Goal: Check status: Check status

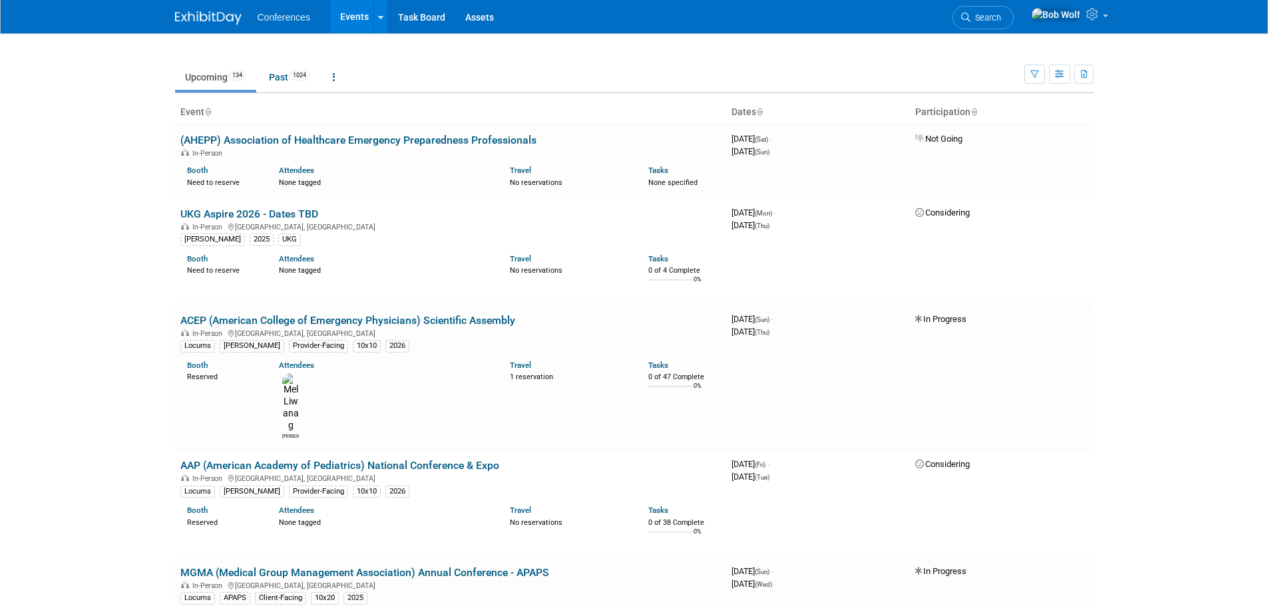
click at [206, 109] on icon at bounding box center [207, 112] width 7 height 9
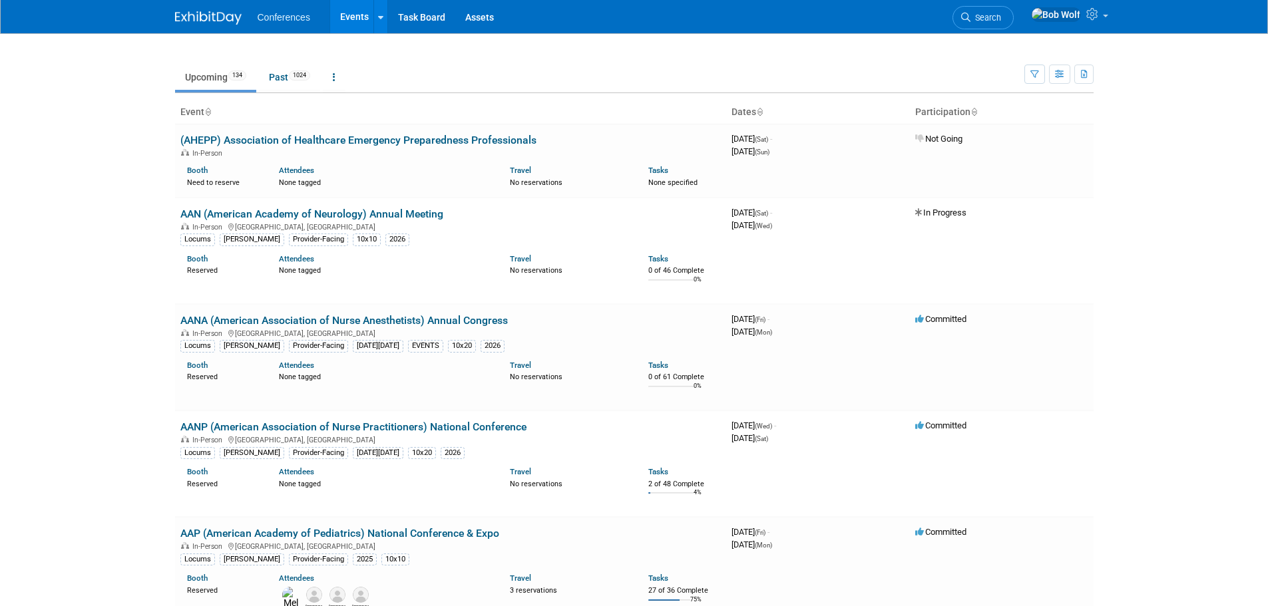
click at [760, 113] on icon at bounding box center [759, 112] width 7 height 9
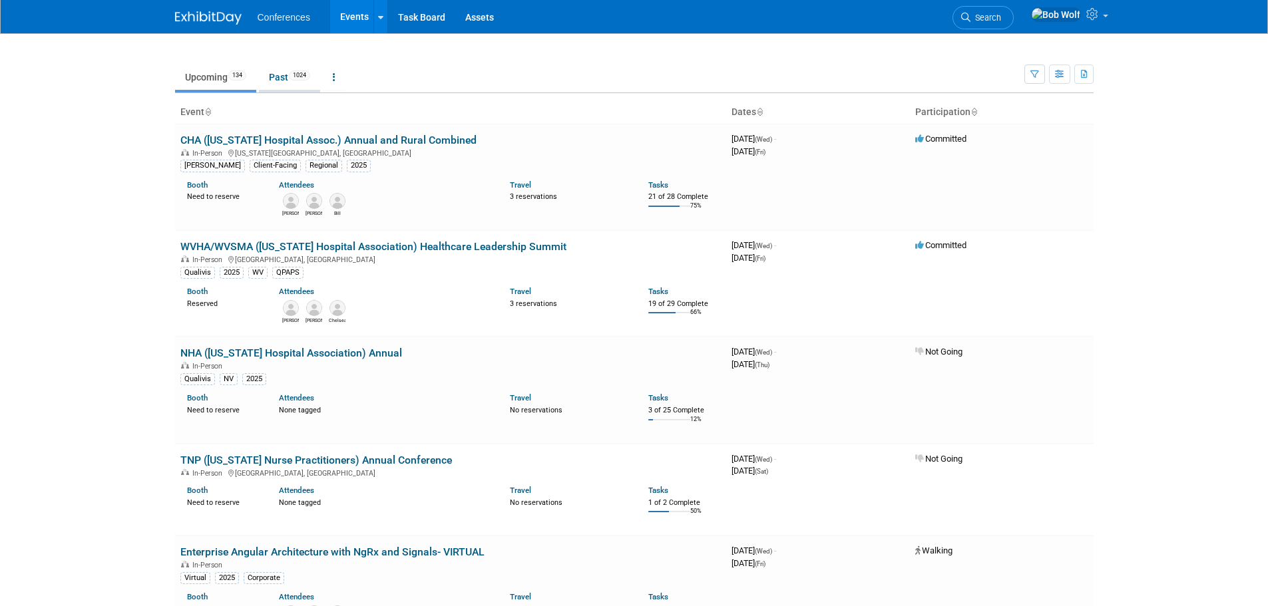
click at [272, 77] on link "Past 1024" at bounding box center [289, 77] width 61 height 25
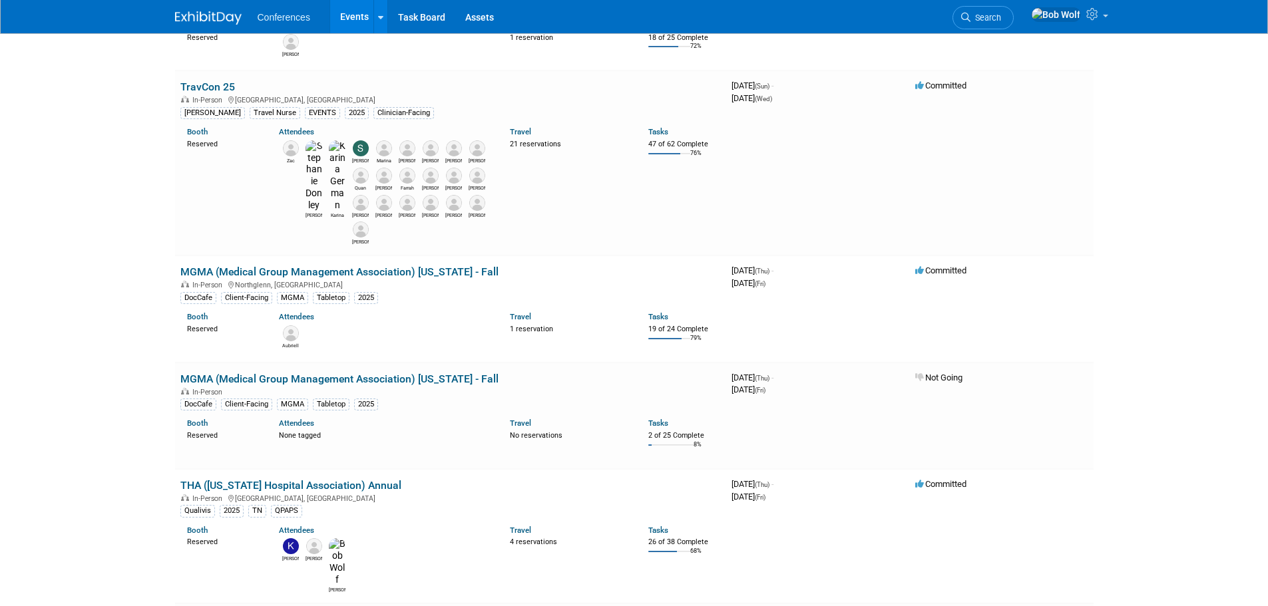
scroll to position [200, 0]
